Goal: Check status

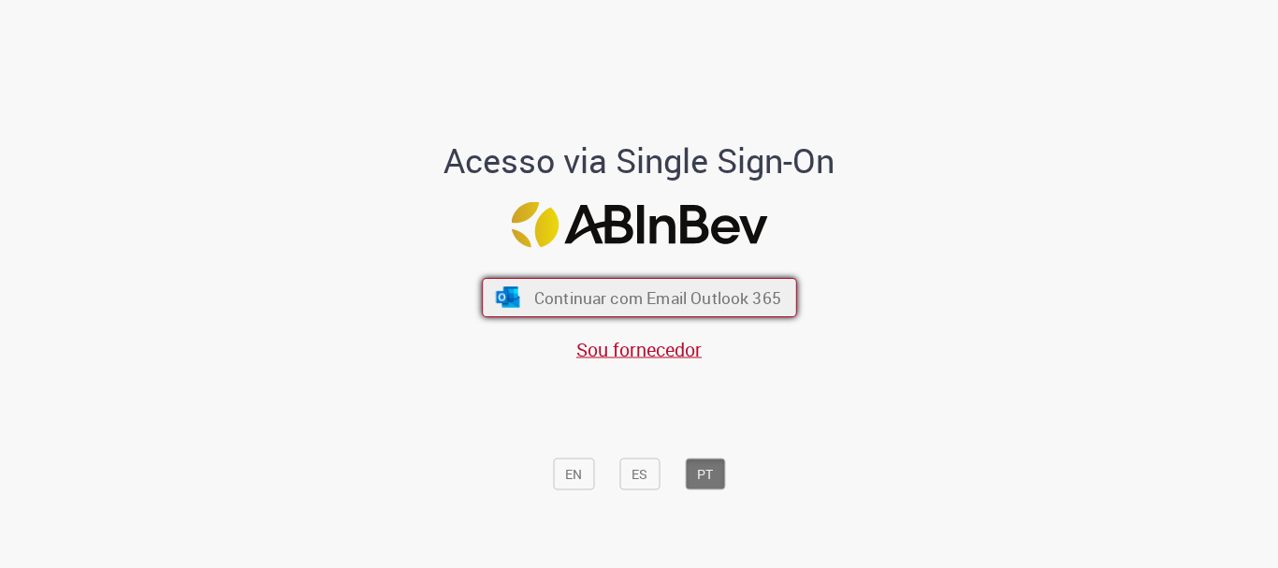
click at [651, 306] on span "Continuar com Email Outlook 365" at bounding box center [656, 298] width 247 height 22
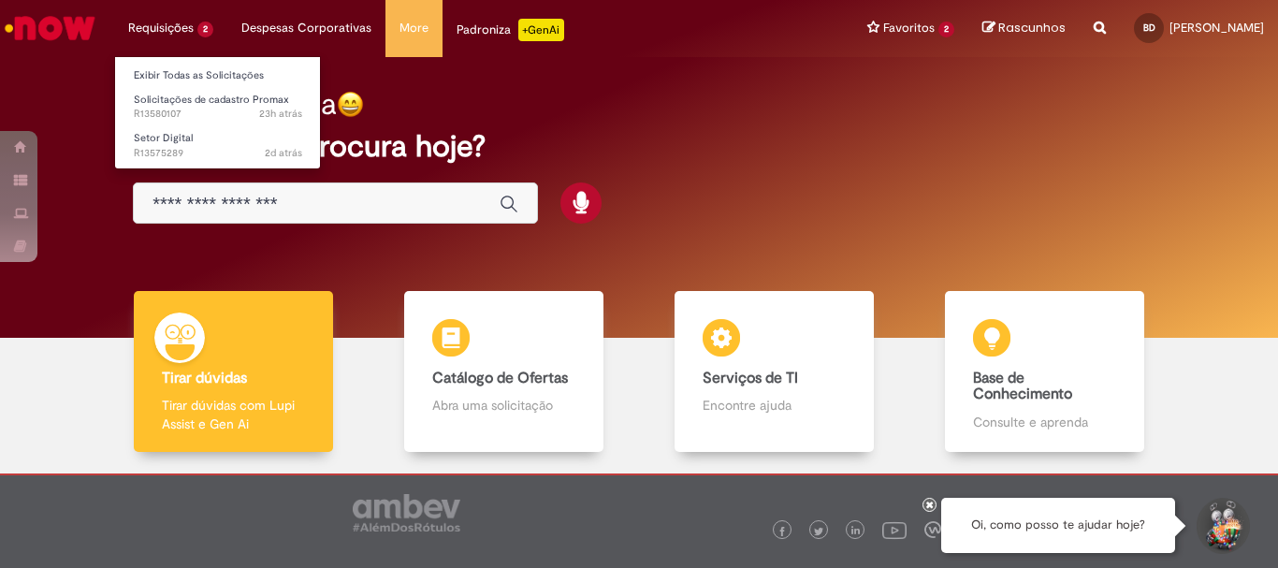
click at [171, 23] on li "Requisições 2 Exibir Todas as Solicitações Solicitações de cadastro Promax 23h …" at bounding box center [170, 28] width 113 height 56
click at [214, 70] on link "Exibir Todas as Solicitações" at bounding box center [218, 76] width 206 height 21
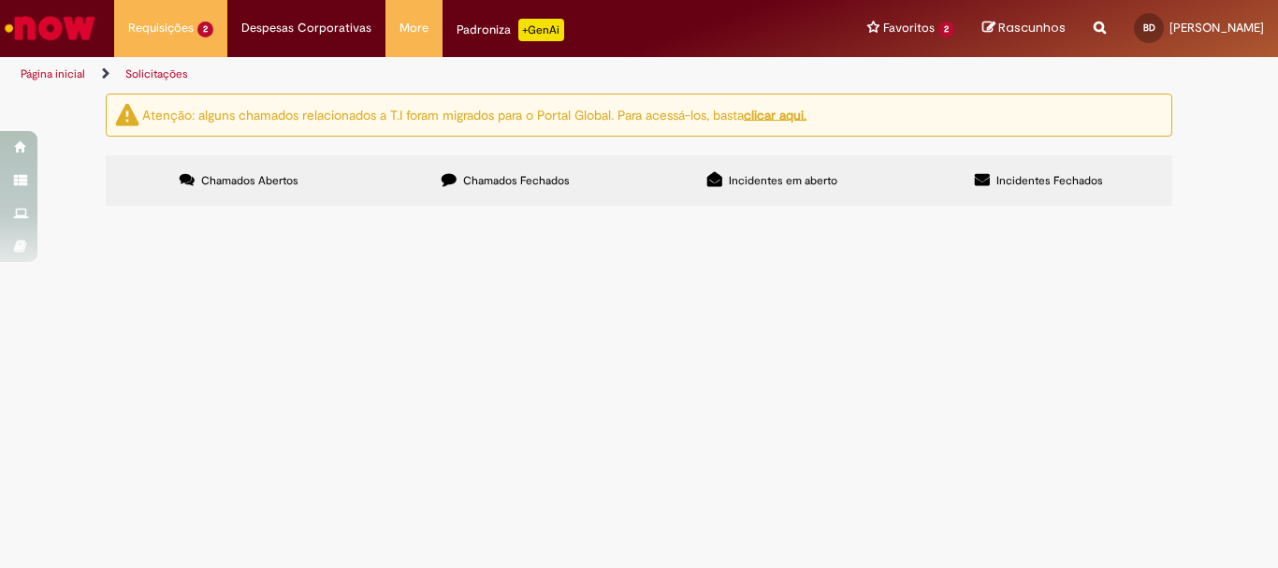
click at [0, 0] on span "Solicitações de cadastro Promax" at bounding box center [0, 0] width 0 height 0
click at [0, 0] on img "recolher o estado da solicitação" at bounding box center [0, 0] width 0 height 0
click at [0, 0] on span "Em Atendimento (Em andamento)" at bounding box center [0, 0] width 0 height 0
click at [0, 0] on div "Solicitado (concluído) Em Atendimento (Em andamento) Concluído (Pendente - não …" at bounding box center [0, 0] width 0 height 0
